Goal: Information Seeking & Learning: Learn about a topic

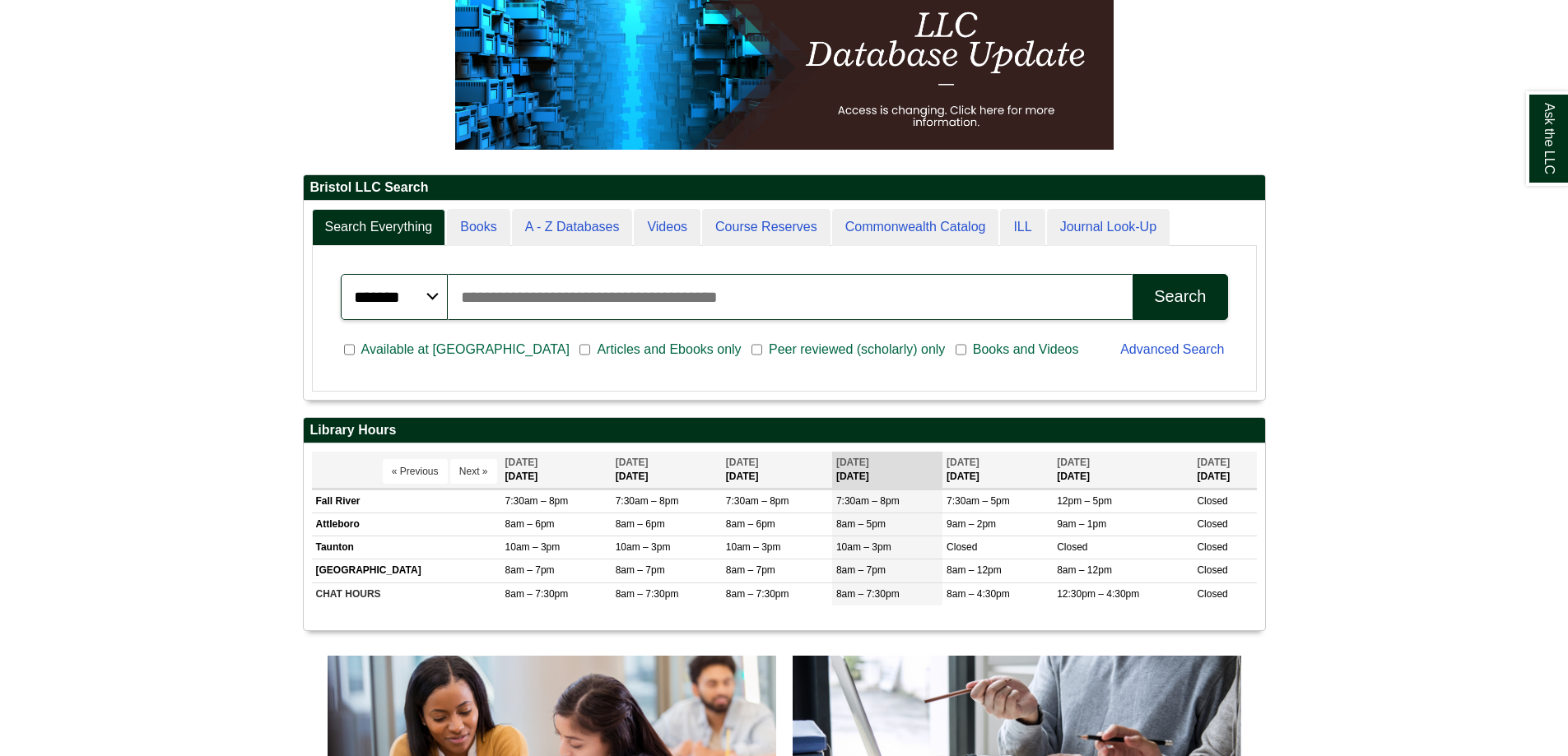
scroll to position [329, 0]
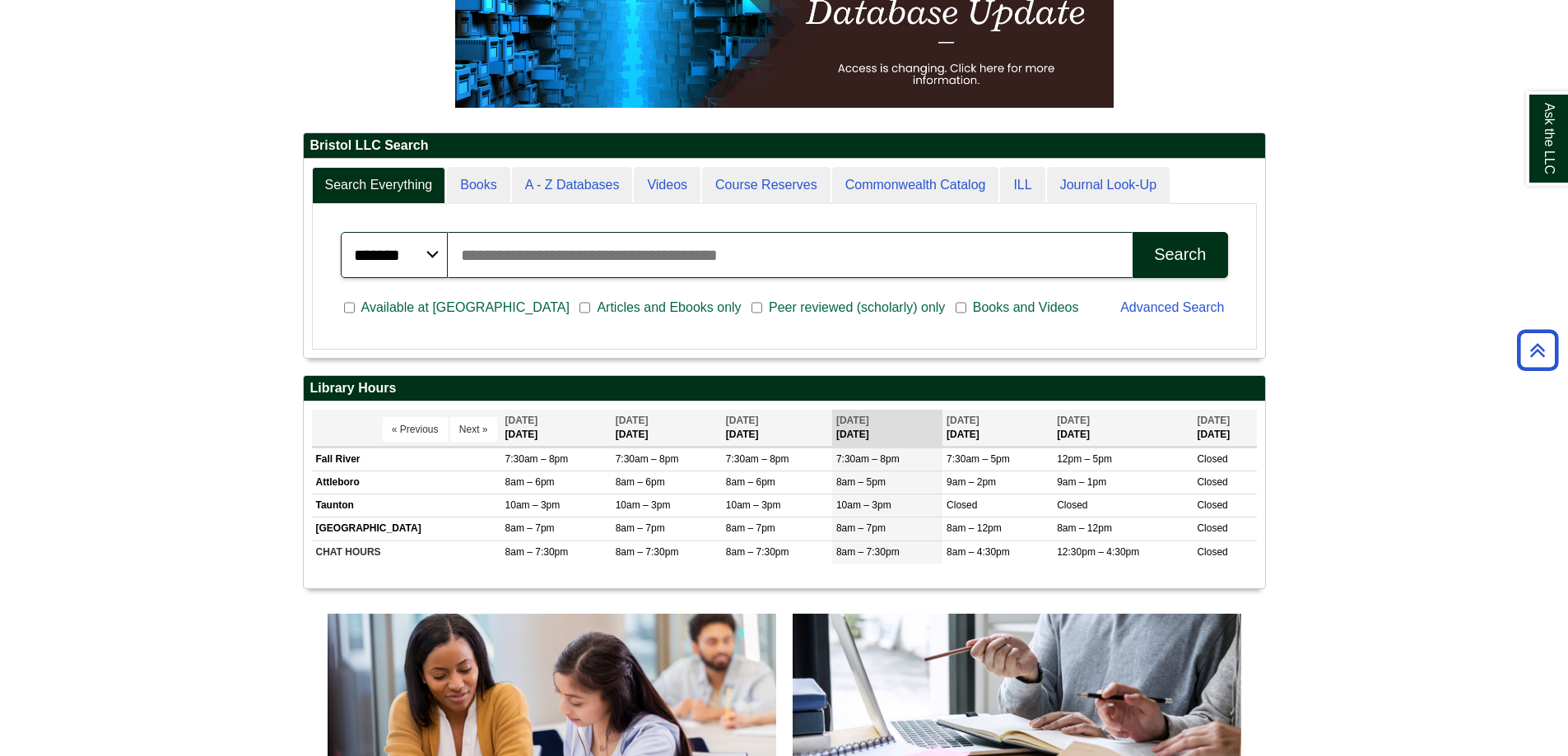
click at [595, 242] on input "Search articles, books, journals & more" at bounding box center [791, 254] width 686 height 46
click at [660, 255] on div "Ask the LLC" at bounding box center [784, 378] width 1568 height 756
paste input "**********"
type input "**********"
click at [1143, 260] on button "Search" at bounding box center [1180, 254] width 95 height 46
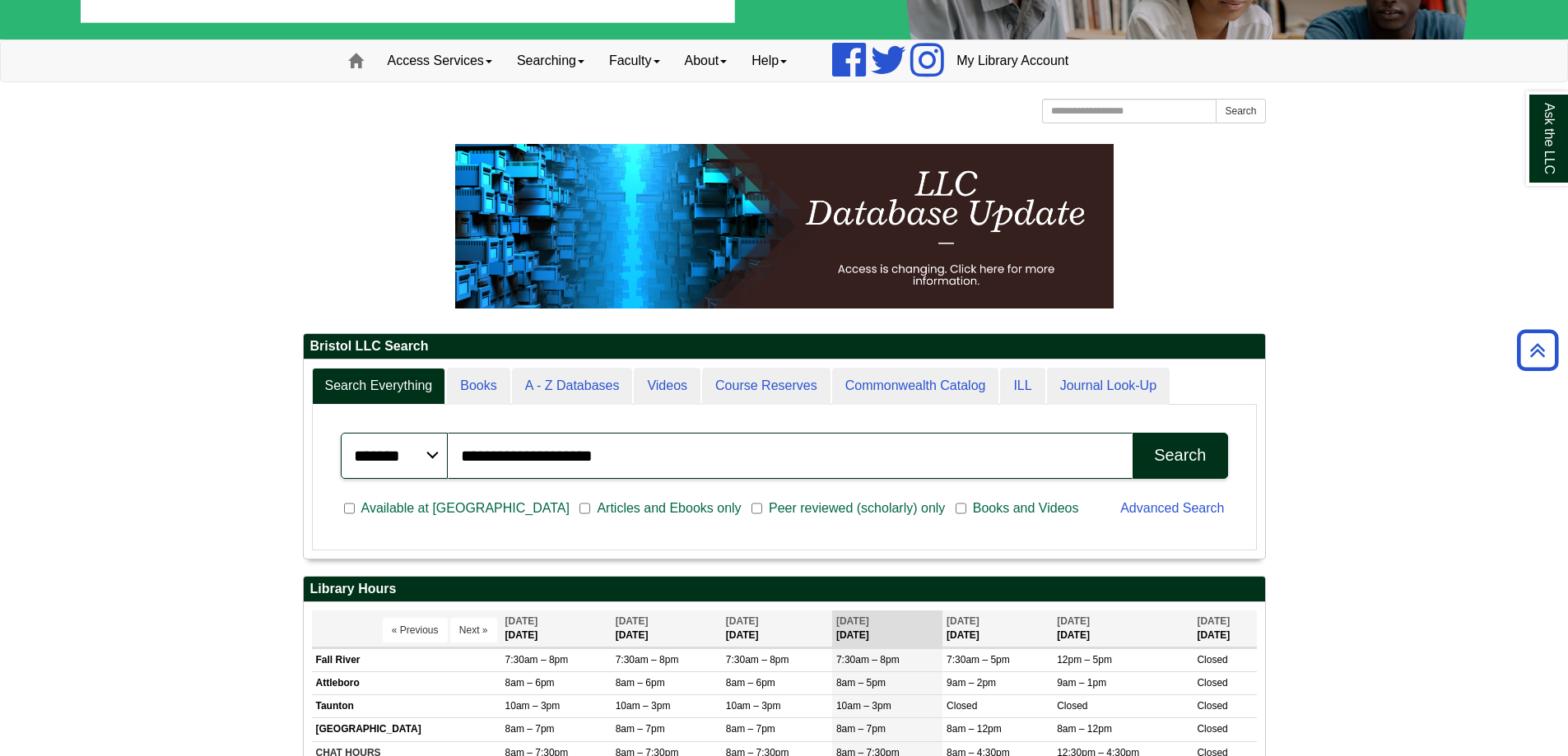
scroll to position [0, 0]
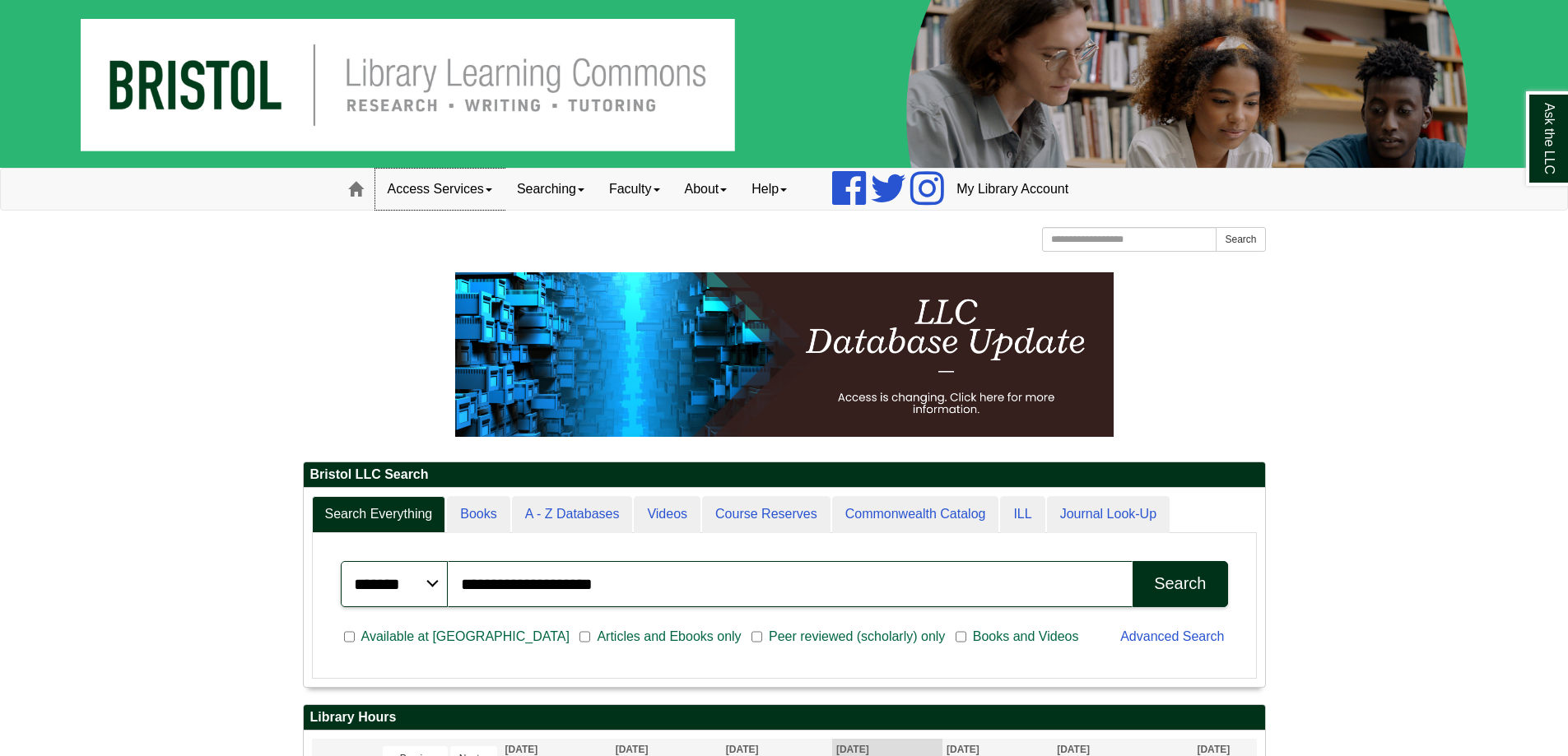
click at [472, 194] on link "Access Services" at bounding box center [440, 189] width 129 height 41
click at [529, 193] on link "Searching" at bounding box center [551, 189] width 92 height 41
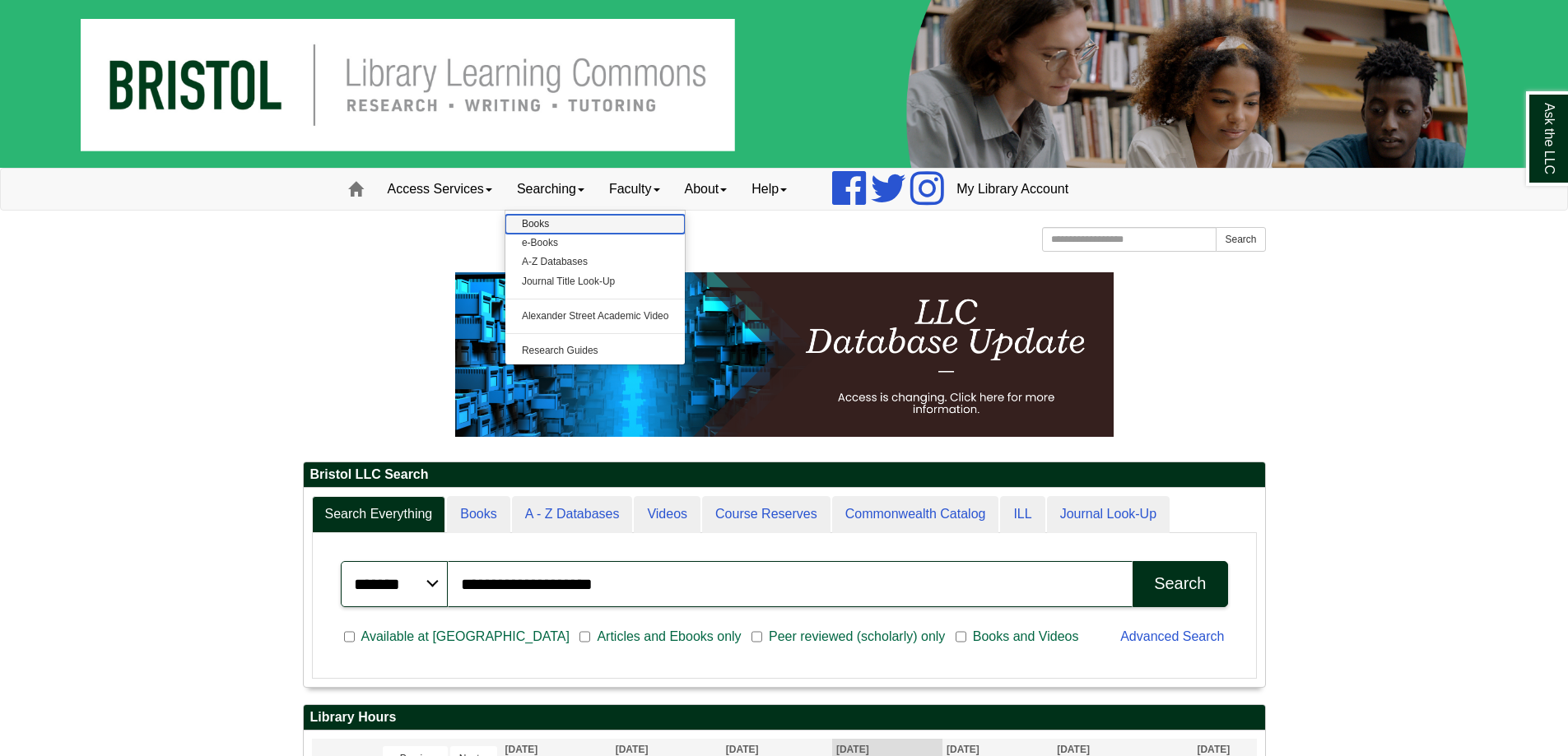
click at [545, 220] on link "Books" at bounding box center [596, 224] width 181 height 19
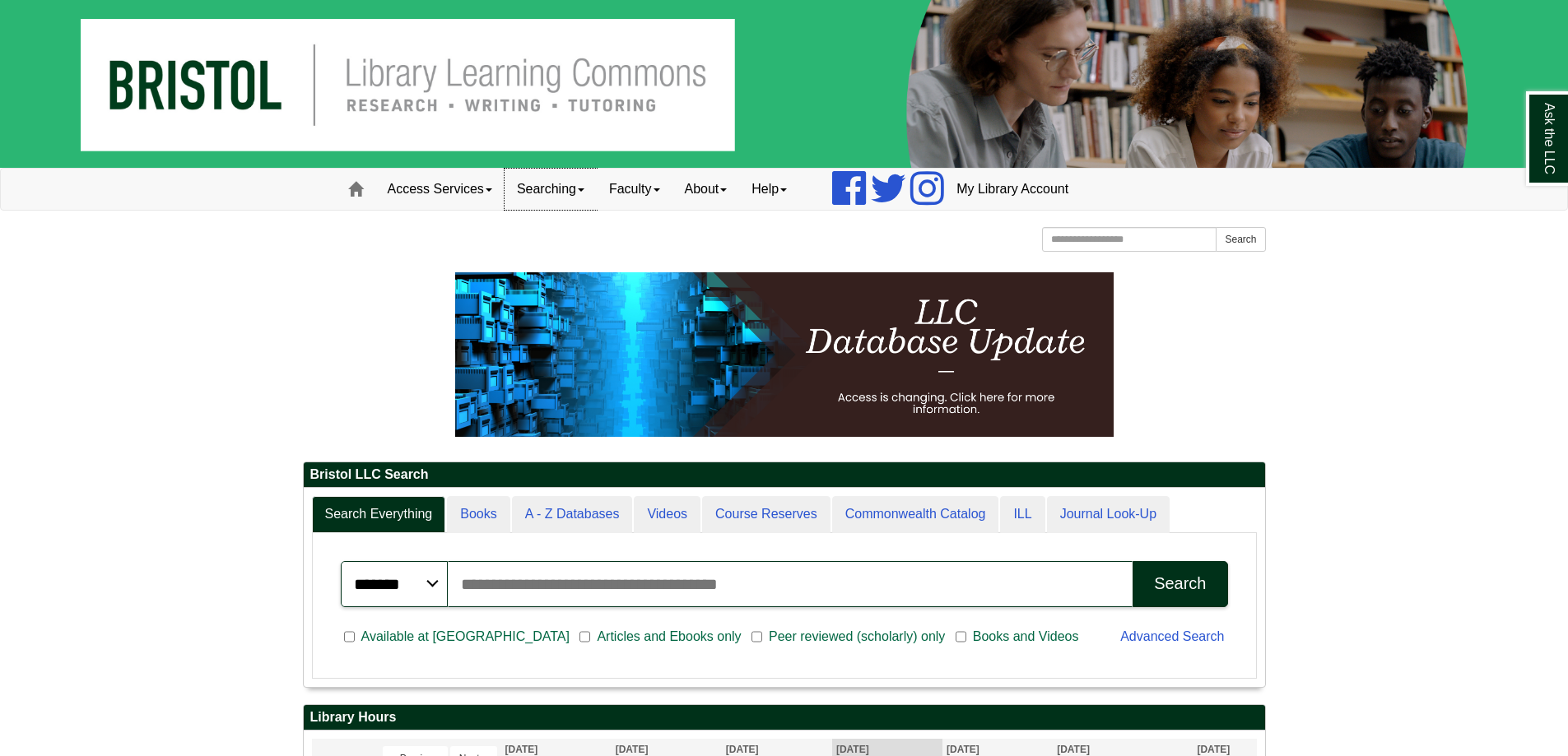
click at [597, 180] on link "Searching" at bounding box center [551, 189] width 92 height 41
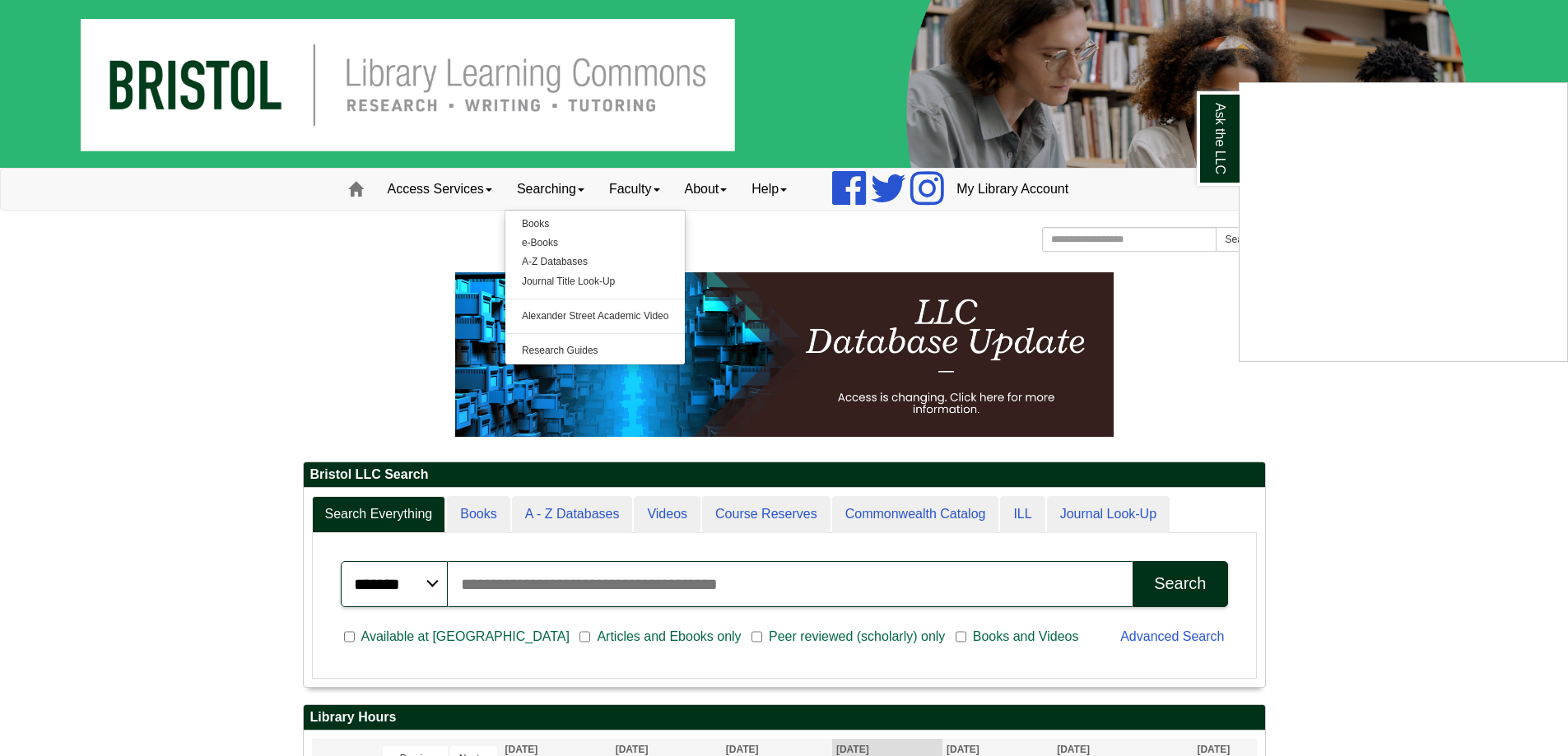
click at [489, 182] on div "Ask the LLC" at bounding box center [784, 378] width 1568 height 756
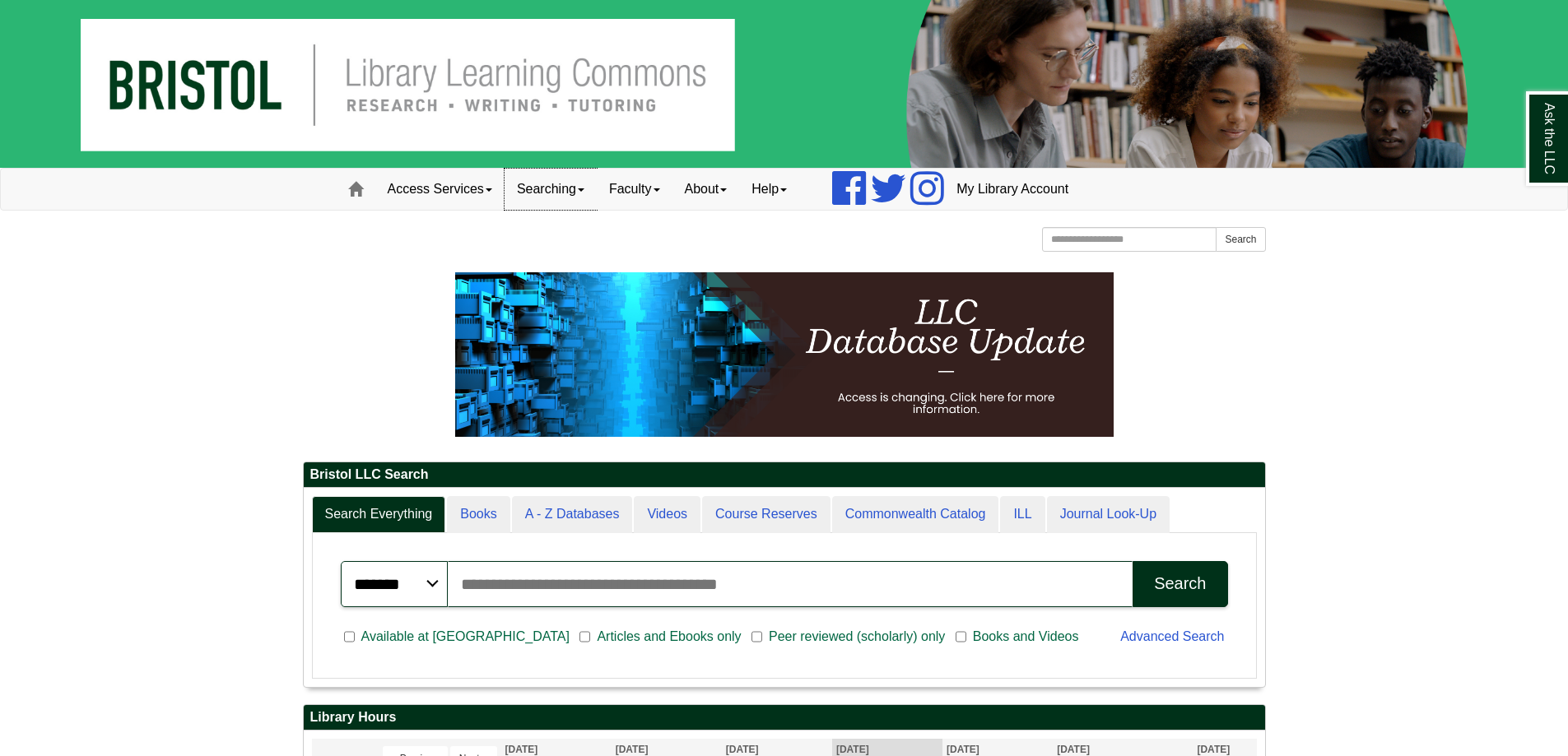
click at [576, 181] on link "Searching" at bounding box center [551, 189] width 92 height 41
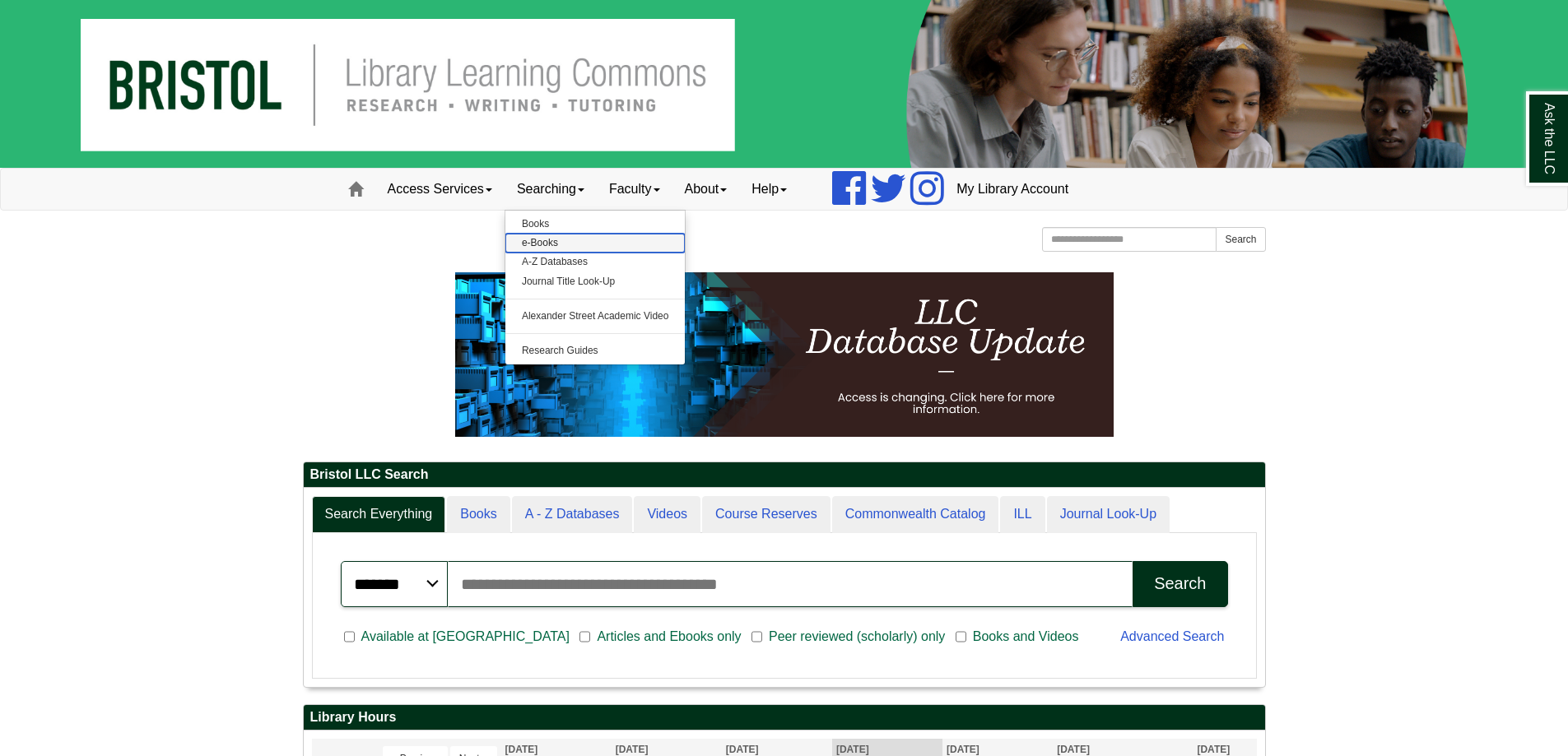
click at [552, 244] on link "e-Books" at bounding box center [596, 243] width 181 height 19
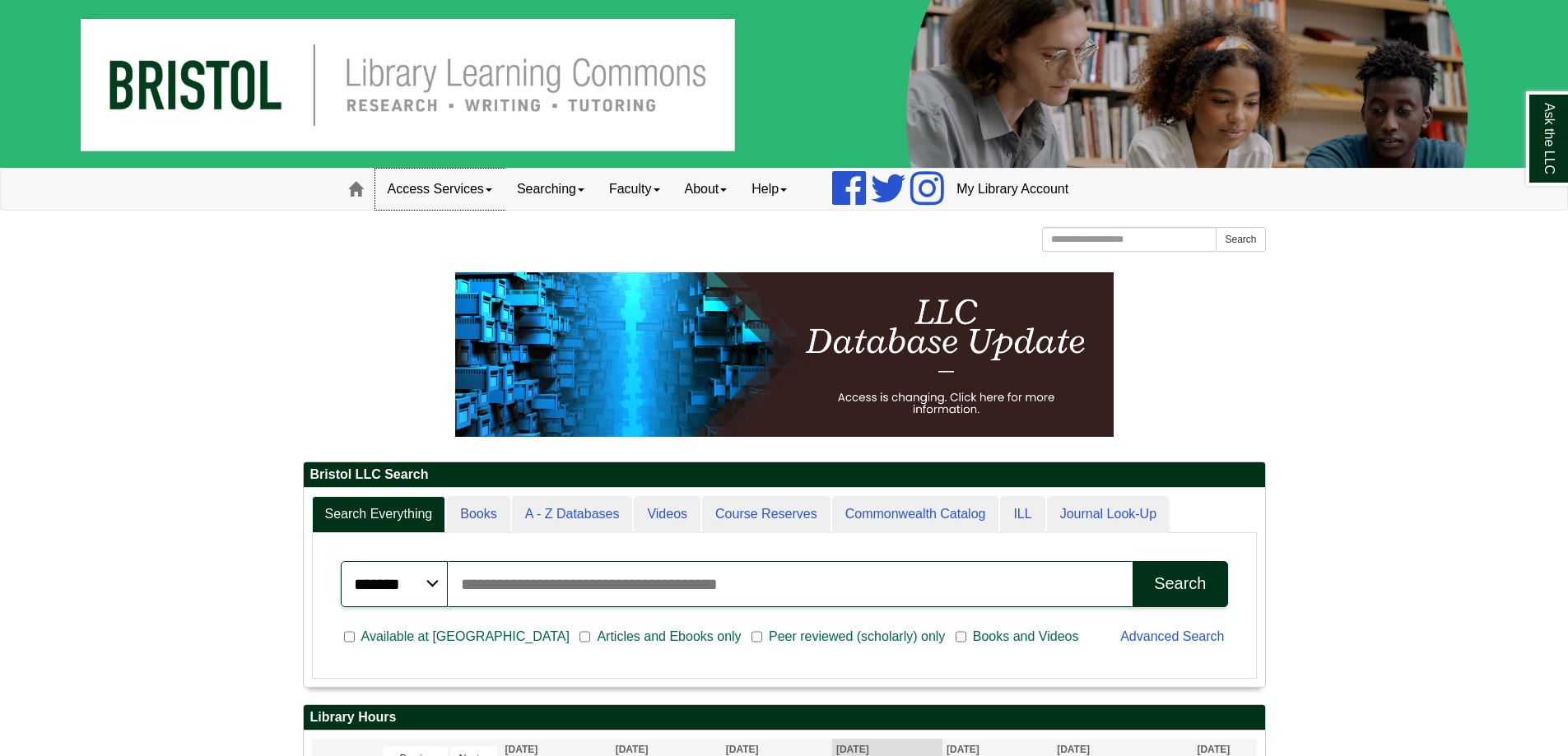
click at [472, 191] on link "Access Services" at bounding box center [440, 189] width 129 height 41
click at [595, 185] on link "Searching" at bounding box center [551, 189] width 92 height 41
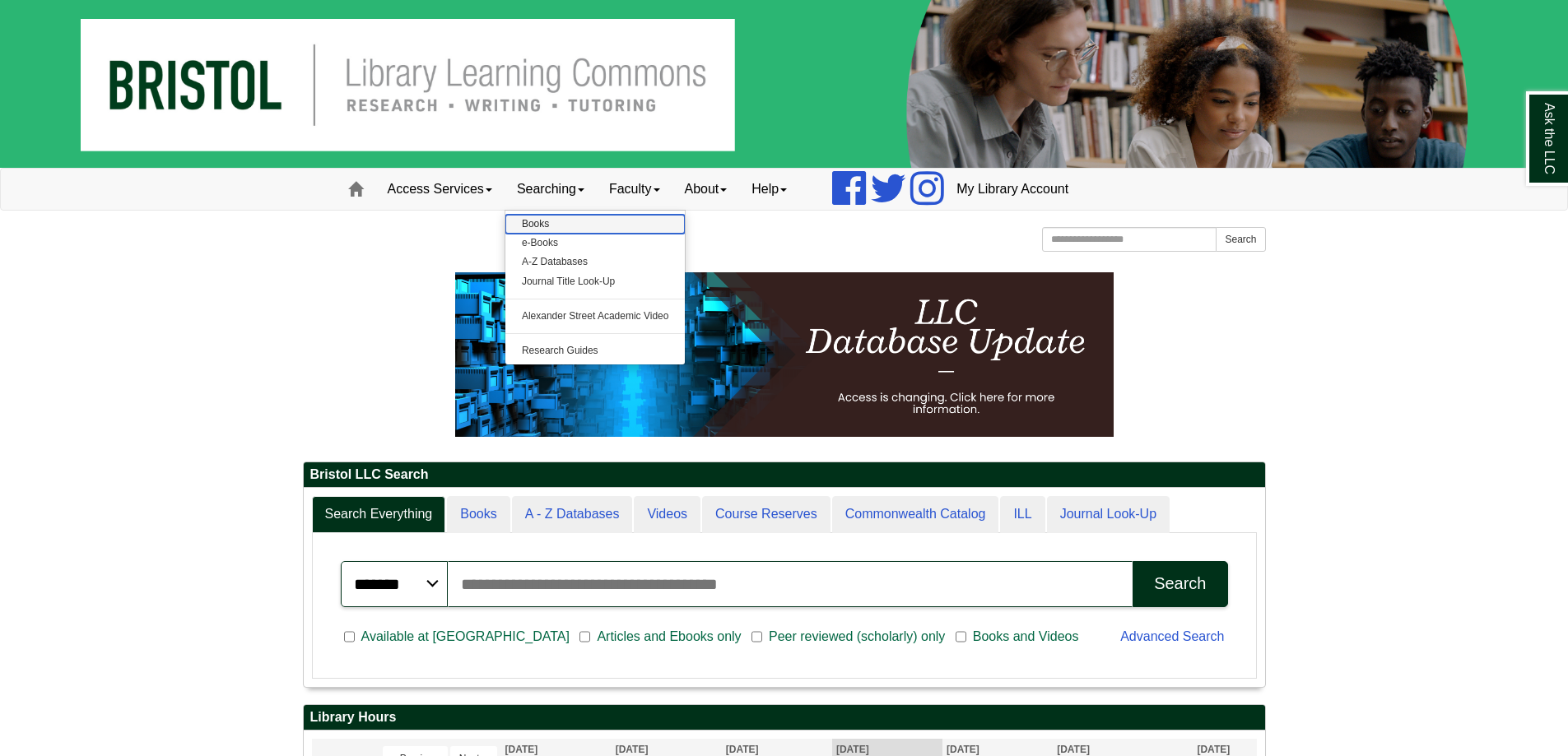
click at [542, 227] on link "Books" at bounding box center [596, 224] width 181 height 19
